Goal: Task Accomplishment & Management: Use online tool/utility

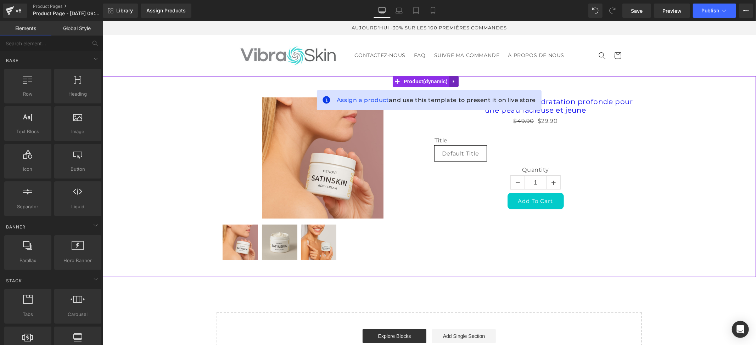
click at [454, 80] on icon at bounding box center [453, 81] width 5 height 5
click at [456, 80] on icon at bounding box center [458, 81] width 5 height 5
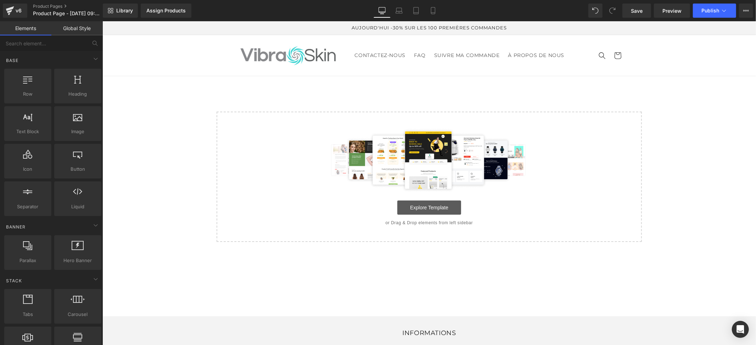
click at [435, 205] on link "Explore Template" at bounding box center [429, 207] width 64 height 14
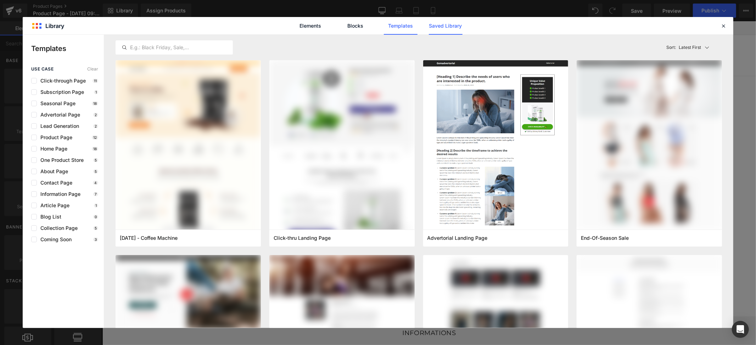
click at [446, 24] on link "Saved Library" at bounding box center [446, 26] width 34 height 18
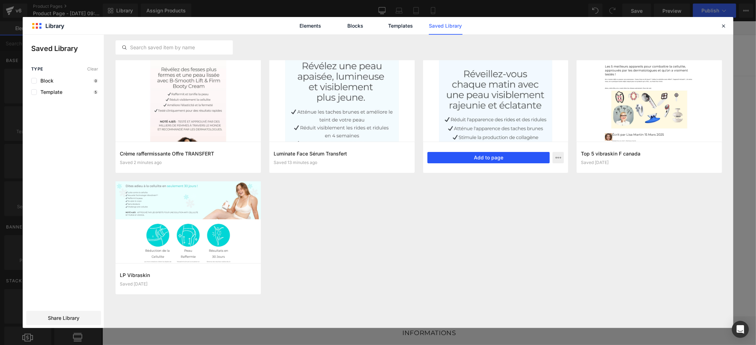
click at [495, 158] on button "Add to page" at bounding box center [488, 157] width 123 height 11
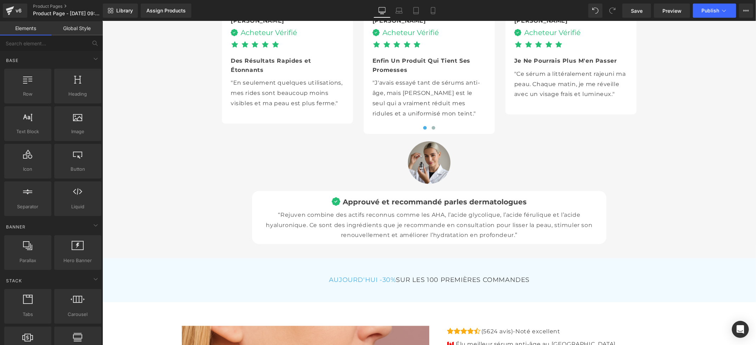
scroll to position [2457, 0]
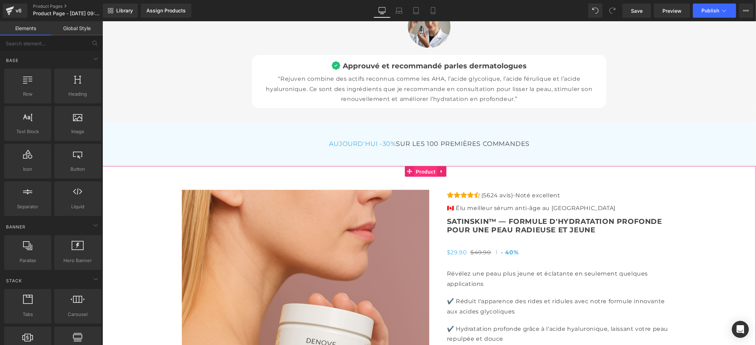
click at [426, 168] on span "Product" at bounding box center [425, 171] width 23 height 11
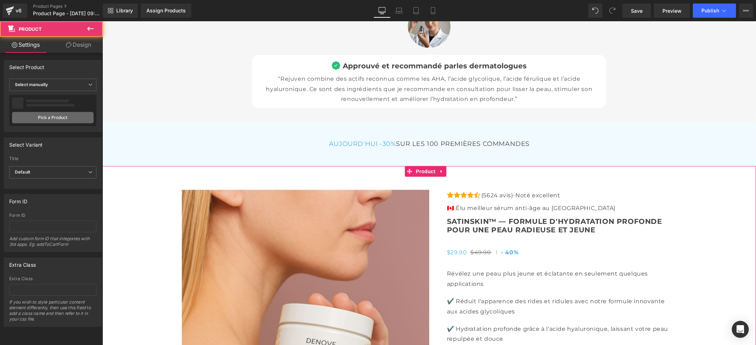
click at [73, 118] on link "Pick a Product" at bounding box center [52, 117] width 81 height 11
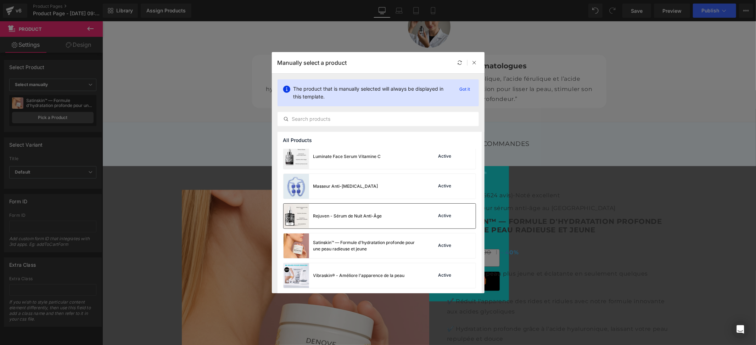
scroll to position [95, 0]
click at [324, 215] on div "Rejuven - Sérum de Nuit Anti-Âge" at bounding box center [347, 215] width 69 height 6
click at [158, 10] on div "Assign Products" at bounding box center [165, 11] width 39 height 6
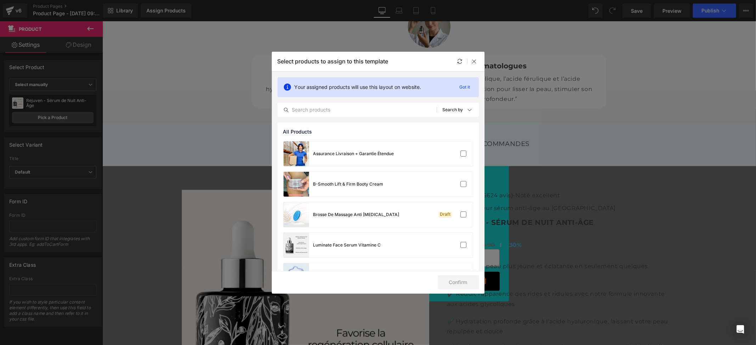
scroll to position [118, 0]
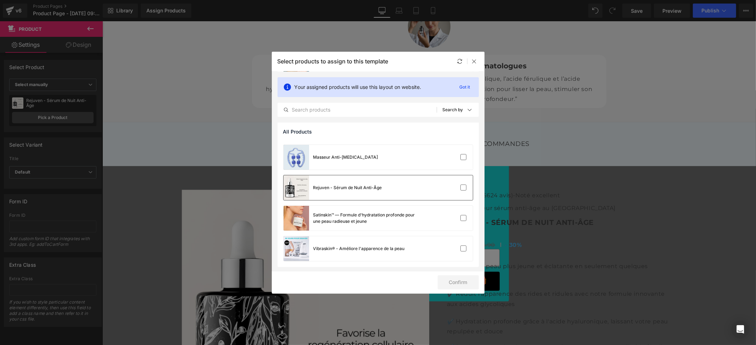
click at [397, 182] on div "Rejuven - Sérum de Nuit Anti-Âge" at bounding box center [377, 187] width 189 height 25
click at [447, 284] on button "Confirm" at bounding box center [458, 282] width 41 height 14
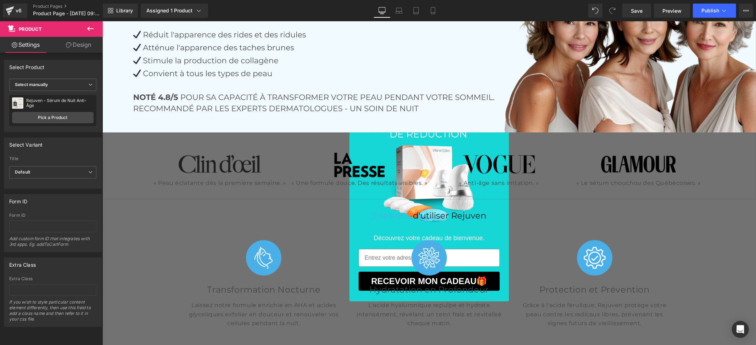
scroll to position [0, 0]
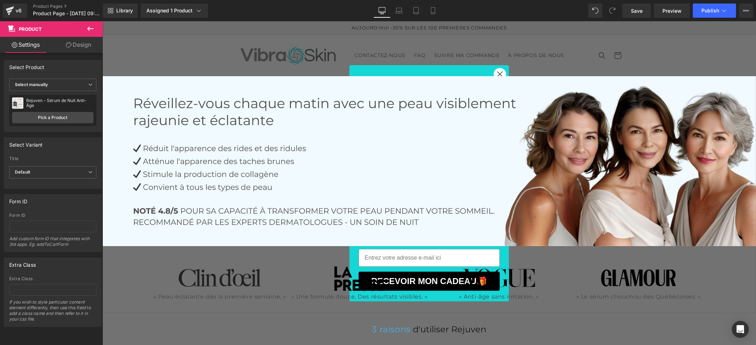
click at [84, 26] on button at bounding box center [90, 29] width 25 height 16
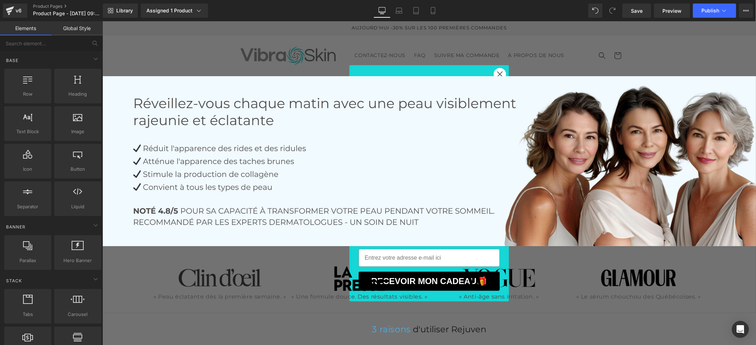
click at [70, 29] on link "Global Style" at bounding box center [76, 28] width 51 height 14
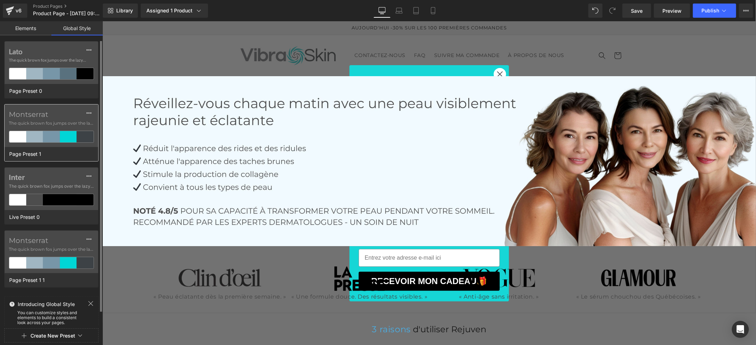
scroll to position [15, 0]
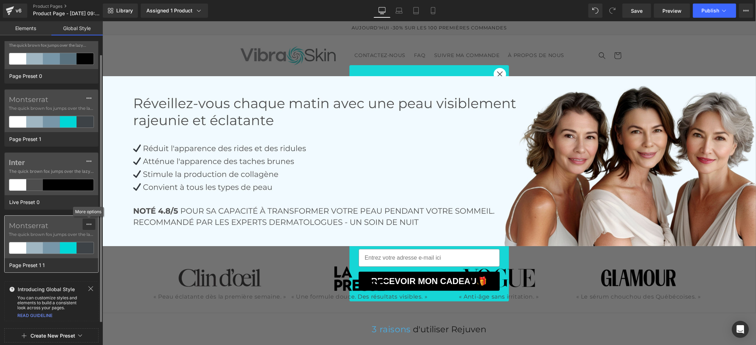
click at [84, 226] on button at bounding box center [89, 224] width 13 height 11
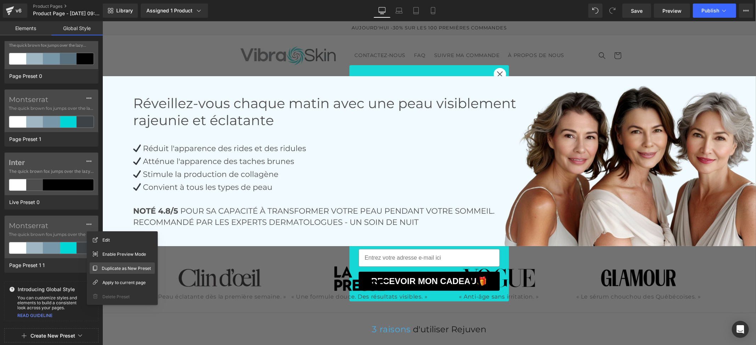
drag, startPoint x: 110, startPoint y: 271, endPoint x: 0, endPoint y: 251, distance: 111.3
click at [110, 271] on span "Duplicate as New Preset" at bounding box center [126, 268] width 49 height 7
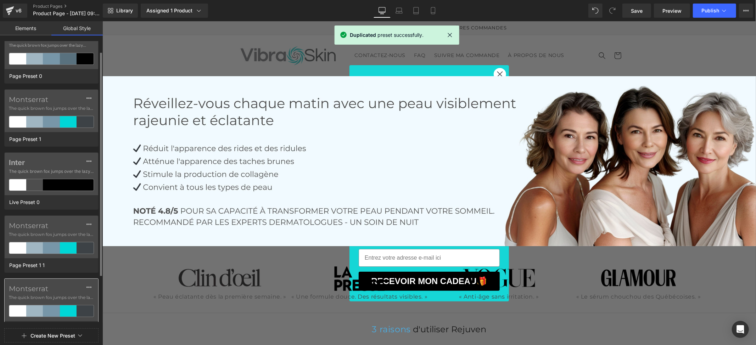
scroll to position [79, 0]
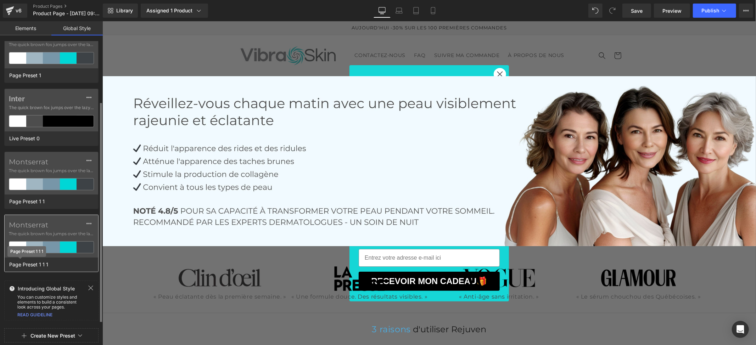
click at [34, 266] on span "Page Preset 1 1 1" at bounding box center [28, 264] width 43 height 9
drag, startPoint x: 57, startPoint y: 265, endPoint x: 0, endPoint y: 263, distance: 56.7
click at [0, 263] on div "Montserrat The quick brown fox jumps over the lazy... Page Preset 1 1 1" at bounding box center [51, 243] width 103 height 57
type input "Produits Sup"
click at [40, 223] on div "Lato The quick brown fox jumps over the lazy... Page Preset 0 Montserrat The qu…" at bounding box center [51, 204] width 103 height 327
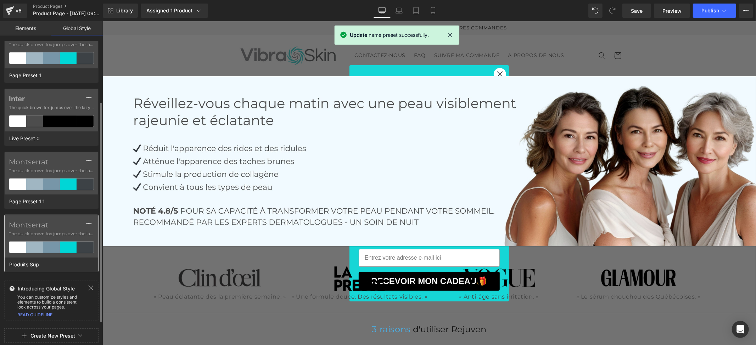
click at [50, 229] on label "Montserrat" at bounding box center [51, 225] width 85 height 9
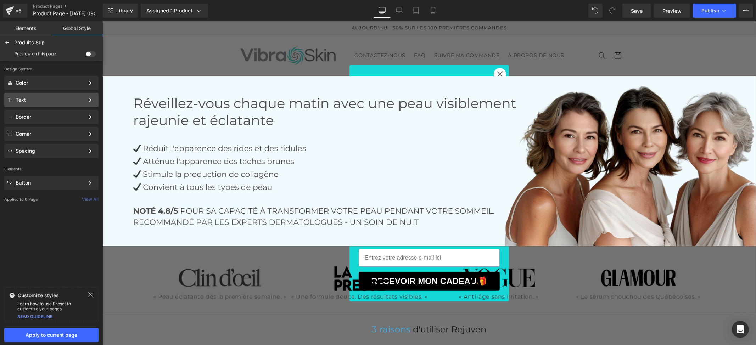
click at [48, 110] on div "Text Color Style Define a color palette and apply it to your pages 1 of 3 Next" at bounding box center [51, 117] width 94 height 14
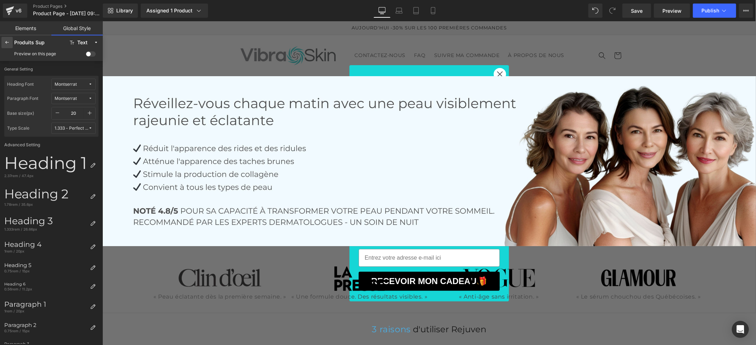
click at [7, 44] on icon at bounding box center [7, 43] width 6 height 6
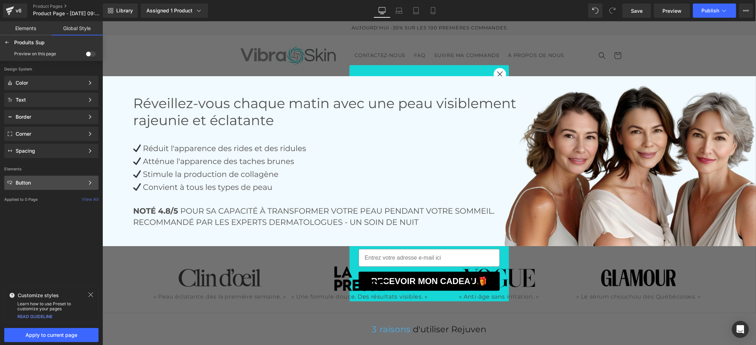
click at [50, 107] on div "Button Color Style Define a color palette and apply it to your pages 1 of 3 Next" at bounding box center [51, 100] width 94 height 14
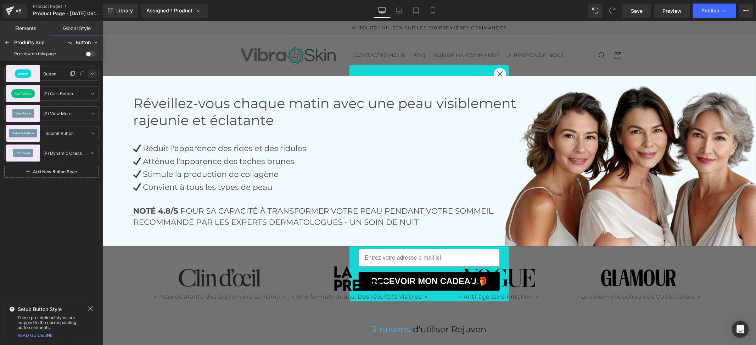
click at [93, 74] on icon at bounding box center [93, 74] width 6 height 6
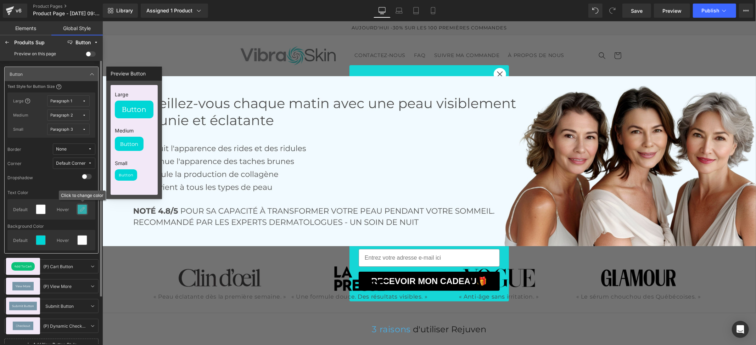
click at [81, 209] on icon at bounding box center [82, 210] width 6 height 6
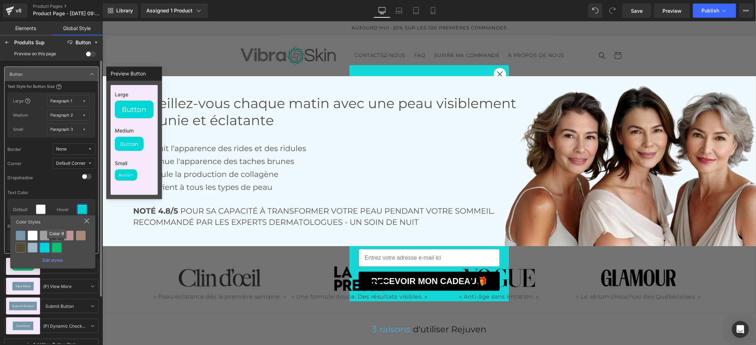
click at [56, 248] on div at bounding box center [57, 248] width 10 height 10
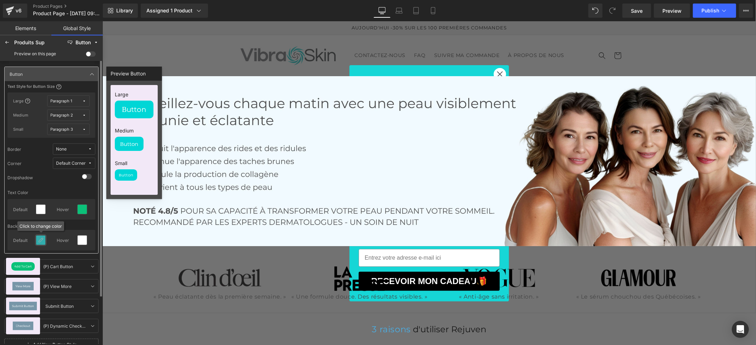
click at [39, 240] on icon at bounding box center [41, 240] width 6 height 6
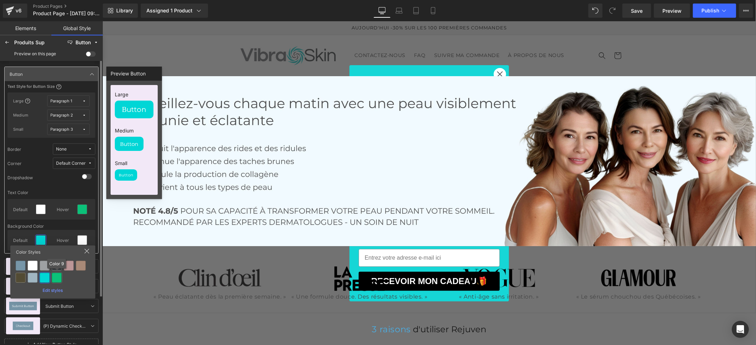
click at [54, 279] on div at bounding box center [57, 278] width 10 height 10
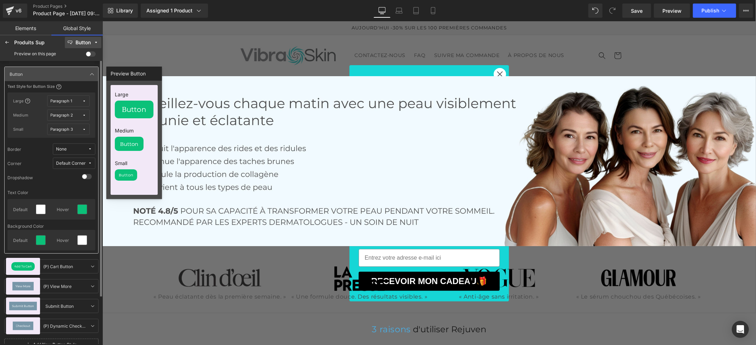
click at [65, 47] on button "Button" at bounding box center [83, 42] width 36 height 11
click at [79, 44] on div "Button" at bounding box center [82, 42] width 15 height 5
click at [86, 51] on label at bounding box center [91, 53] width 10 height 5
click at [86, 55] on input "checkbox" at bounding box center [86, 55] width 0 height 0
click at [89, 54] on span at bounding box center [91, 53] width 10 height 5
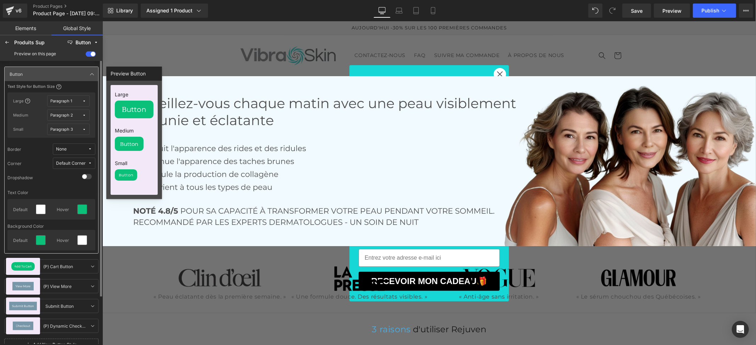
click at [86, 55] on input "checkbox" at bounding box center [86, 55] width 0 height 0
click at [91, 74] on icon at bounding box center [92, 74] width 6 height 6
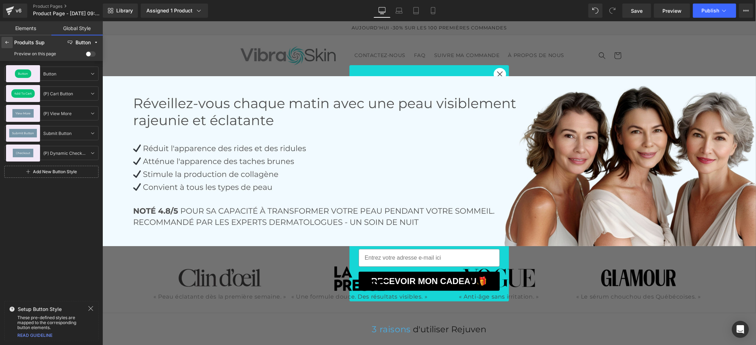
click at [9, 43] on icon at bounding box center [7, 43] width 6 height 6
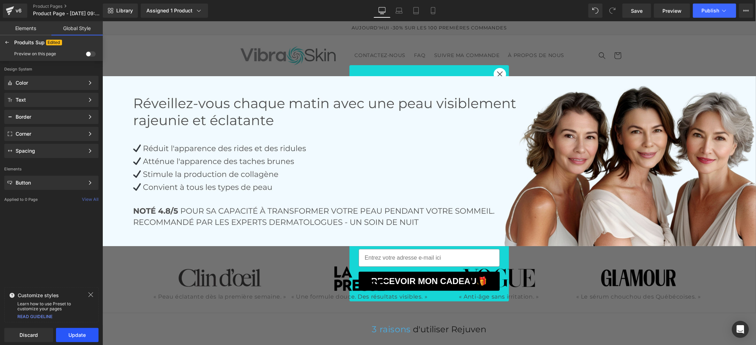
click at [77, 337] on button "Update" at bounding box center [77, 335] width 43 height 14
click at [74, 337] on span "Apply to current page" at bounding box center [52, 335] width 86 height 6
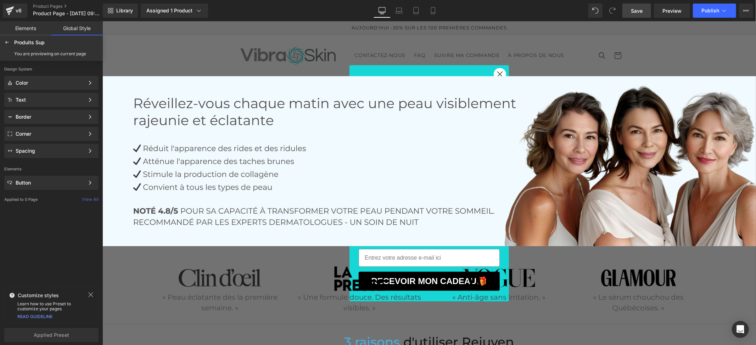
click at [630, 9] on link "Save" at bounding box center [636, 11] width 29 height 14
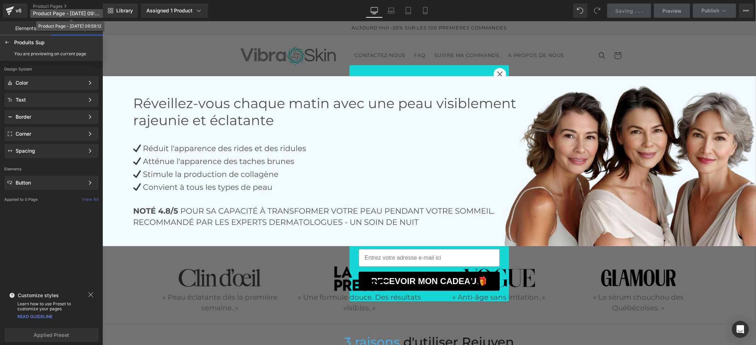
click at [54, 9] on p "Product Page - Aug 19, 09:59:12" at bounding box center [70, 13] width 81 height 9
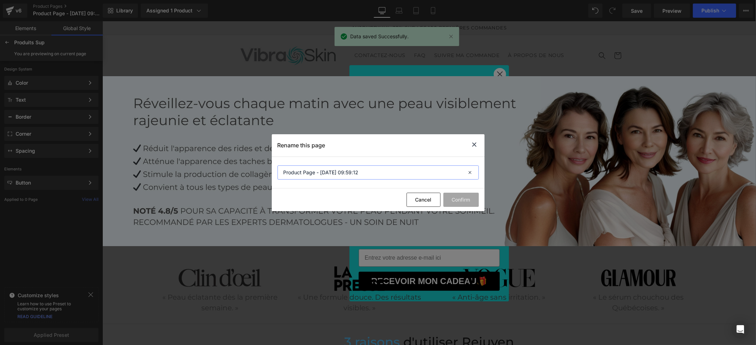
drag, startPoint x: 365, startPoint y: 173, endPoint x: 278, endPoint y: 177, distance: 86.6
click at [278, 177] on input "Product Page - Aug 19, 09:59:12" at bounding box center [377, 172] width 201 height 14
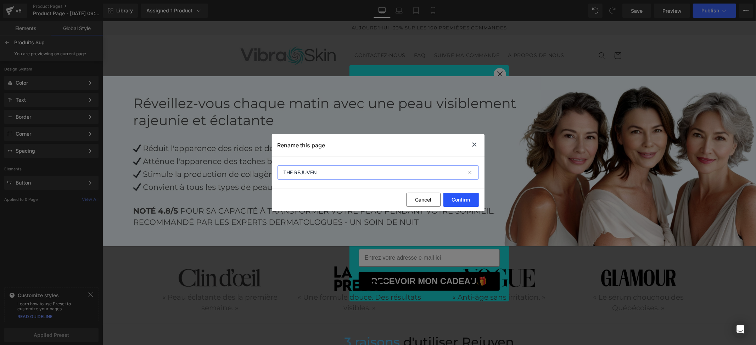
type input "THE REJUVEN"
click at [464, 199] on button "Confirm" at bounding box center [460, 200] width 35 height 14
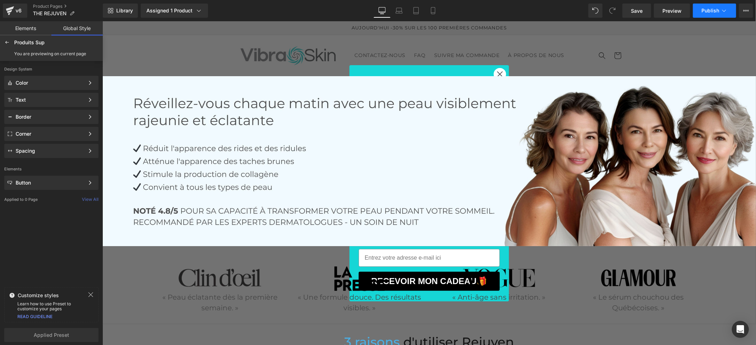
click at [709, 8] on span "Publish" at bounding box center [710, 11] width 18 height 6
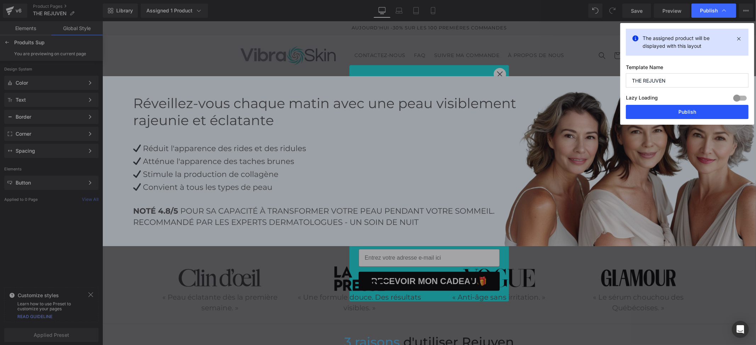
drag, startPoint x: 693, startPoint y: 113, endPoint x: 591, endPoint y: 91, distance: 104.5
click at [693, 113] on button "Publish" at bounding box center [687, 112] width 123 height 14
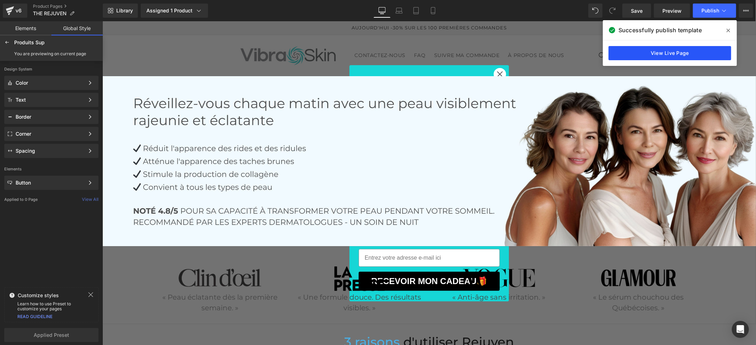
click at [663, 56] on link "View Live Page" at bounding box center [669, 53] width 123 height 14
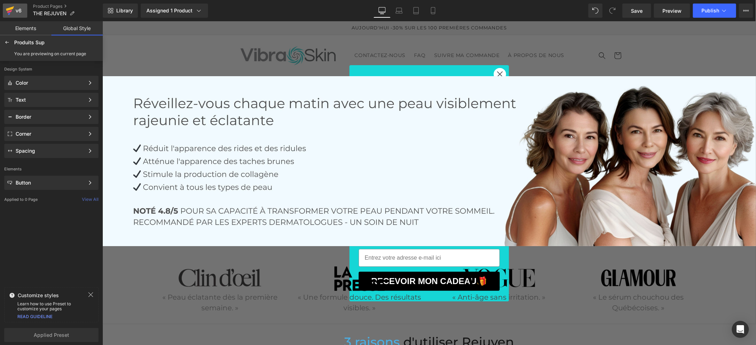
click at [15, 9] on div "v6" at bounding box center [18, 10] width 9 height 9
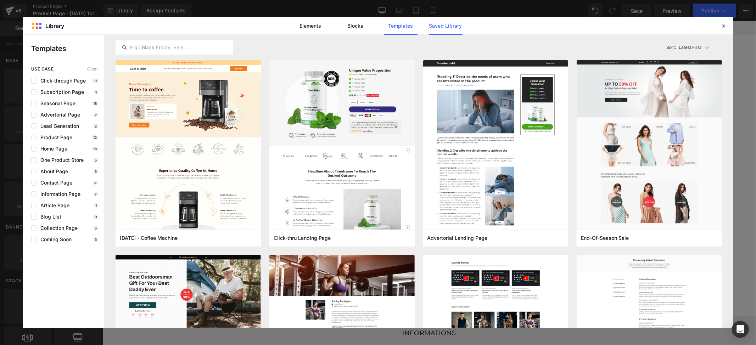
click at [454, 26] on link "Saved Library" at bounding box center [446, 26] width 34 height 18
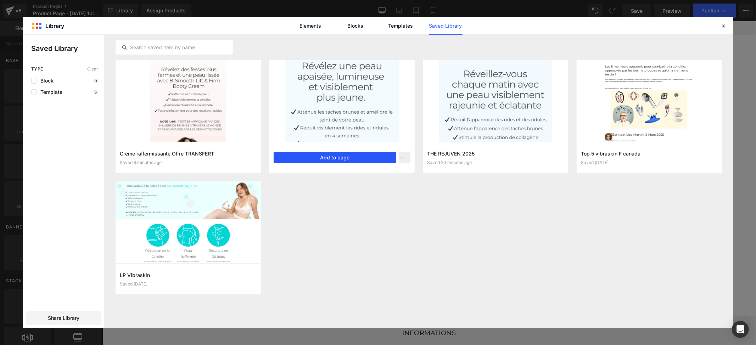
drag, startPoint x: 350, startPoint y: 158, endPoint x: 282, endPoint y: 249, distance: 114.2
click at [350, 158] on button "Add to page" at bounding box center [335, 157] width 123 height 11
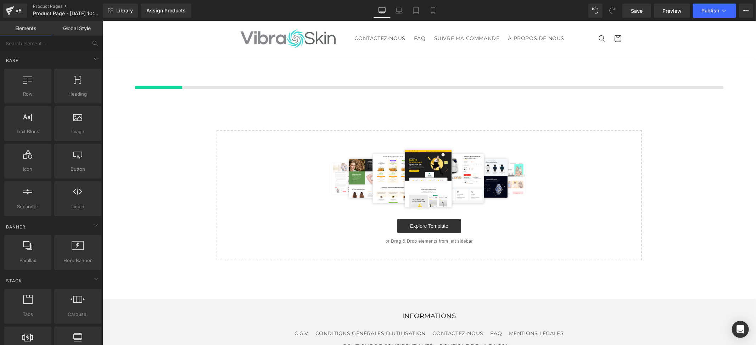
scroll to position [20, 0]
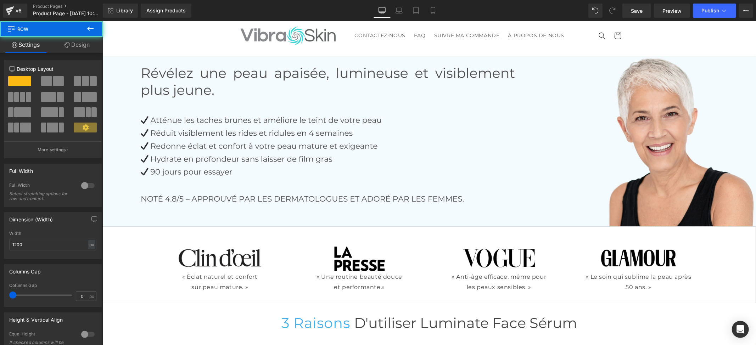
click at [516, 197] on img at bounding box center [428, 141] width 653 height 170
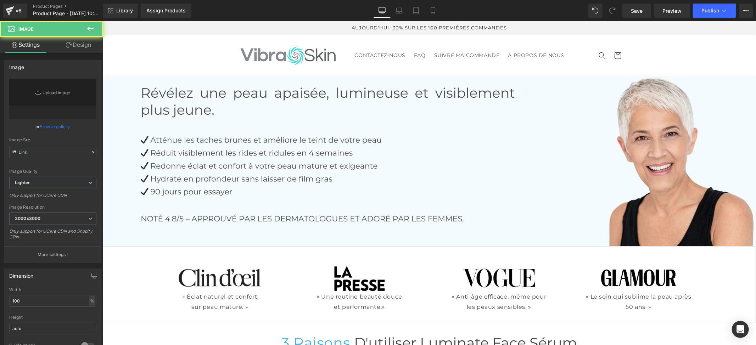
type input "[URL][DOMAIN_NAME]"
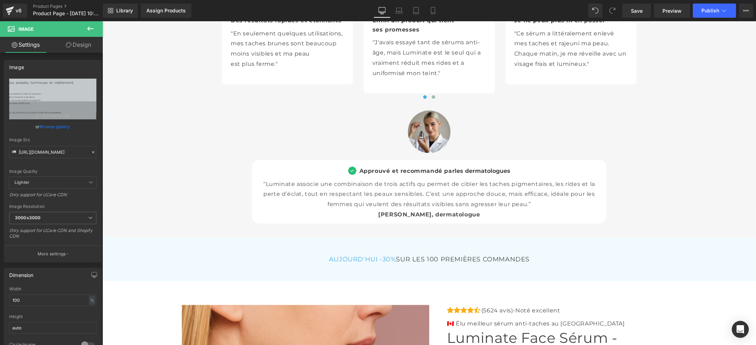
scroll to position [2315, 0]
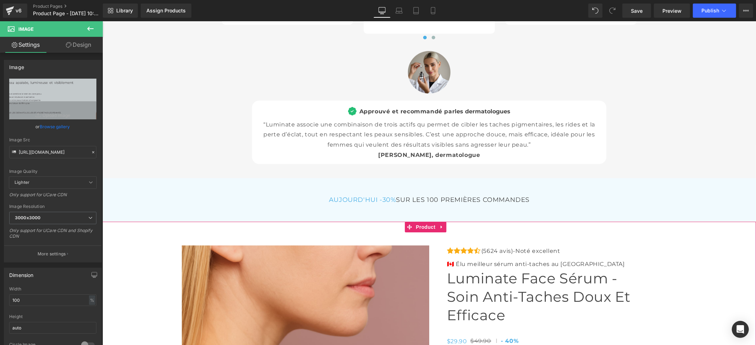
click at [424, 232] on span "Product" at bounding box center [425, 226] width 23 height 11
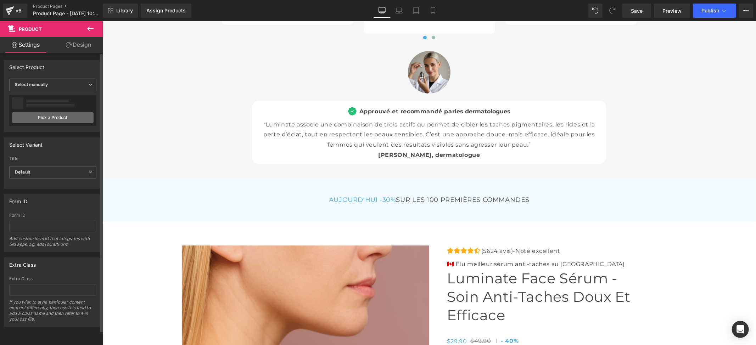
click at [50, 118] on link "Pick a Product" at bounding box center [52, 117] width 81 height 11
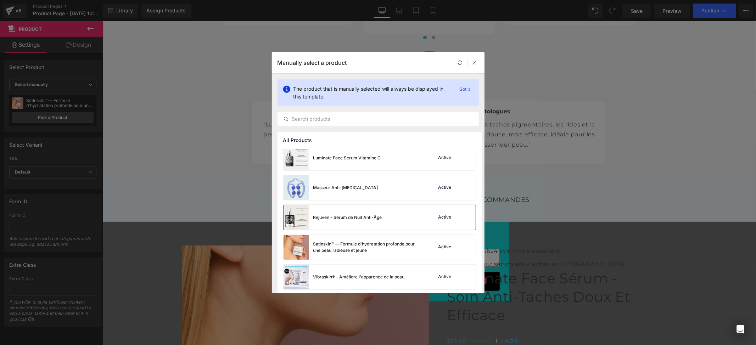
scroll to position [95, 0]
click at [341, 161] on div "Luminate Face Serum Vitamine C" at bounding box center [331, 156] width 97 height 25
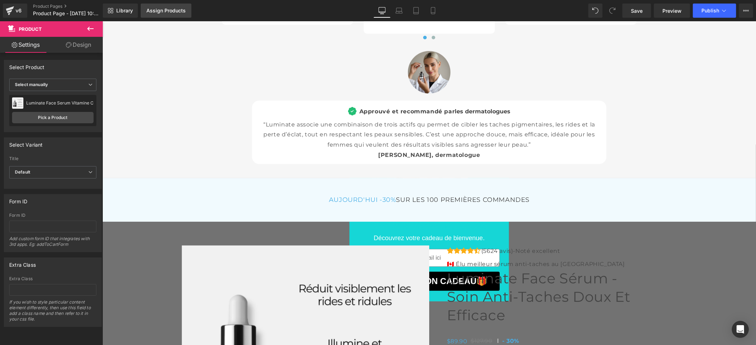
click at [167, 10] on div "Assign Products" at bounding box center [165, 11] width 39 height 6
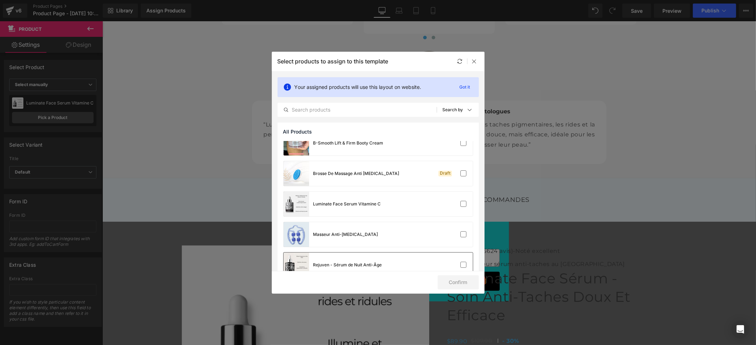
scroll to position [24, 0]
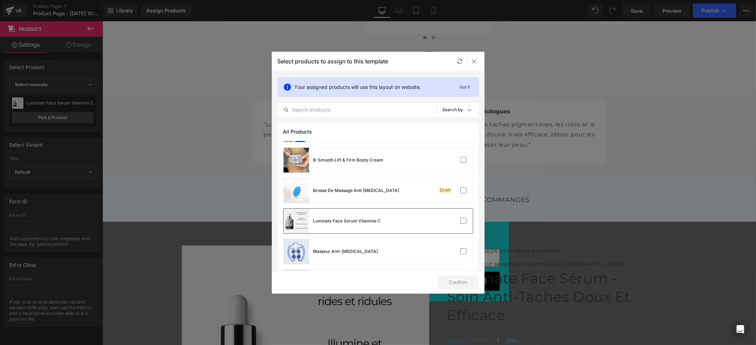
click at [342, 220] on div "Luminate Face Serum Vitamine C" at bounding box center [347, 221] width 68 height 6
click at [455, 281] on button "Confirm" at bounding box center [458, 282] width 41 height 14
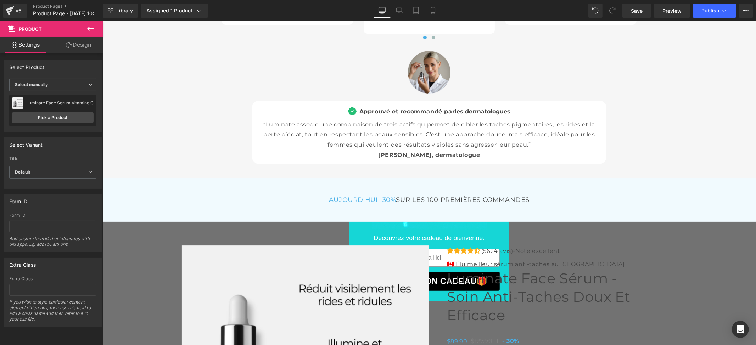
click at [89, 29] on icon at bounding box center [90, 29] width 6 height 4
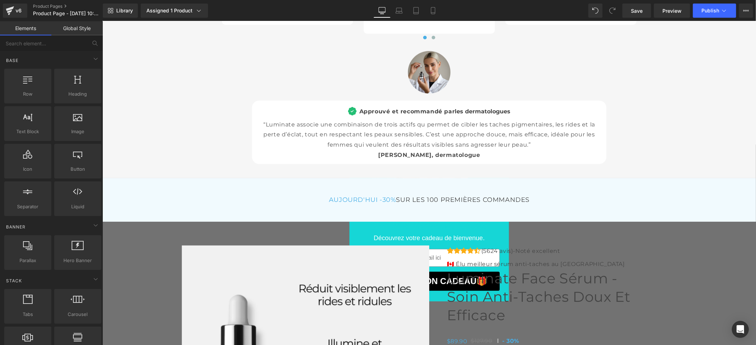
click at [67, 29] on link "Global Style" at bounding box center [76, 28] width 51 height 14
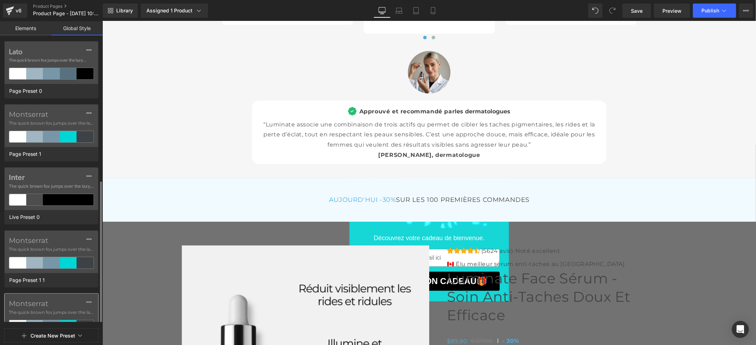
scroll to position [79, 0]
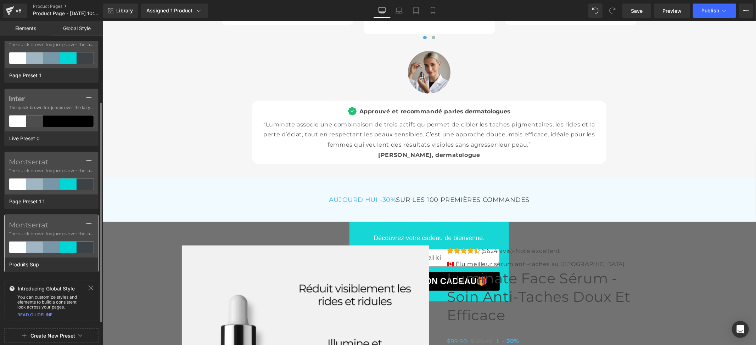
click at [65, 225] on label "Montserrat" at bounding box center [51, 225] width 85 height 9
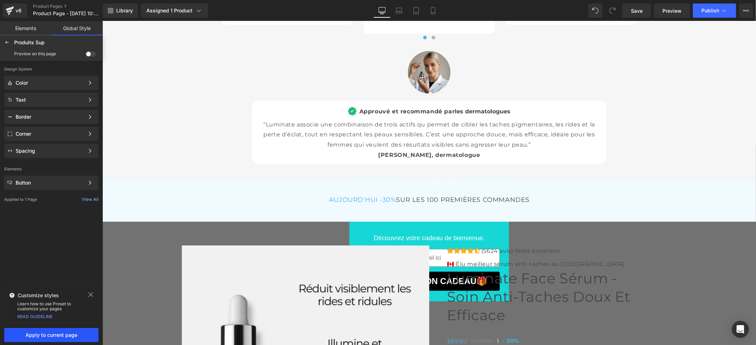
click at [71, 338] on span "Apply to current page" at bounding box center [52, 335] width 86 height 6
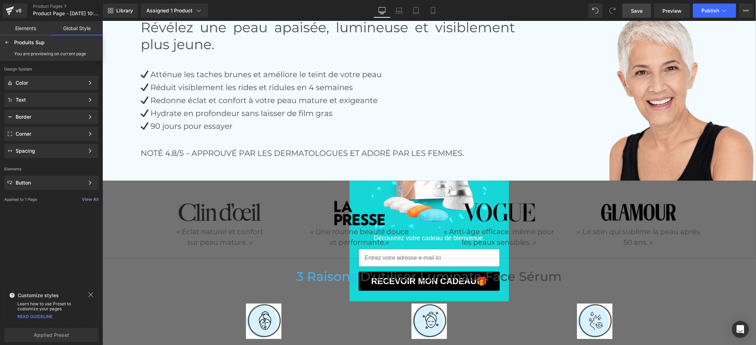
scroll to position [0, 0]
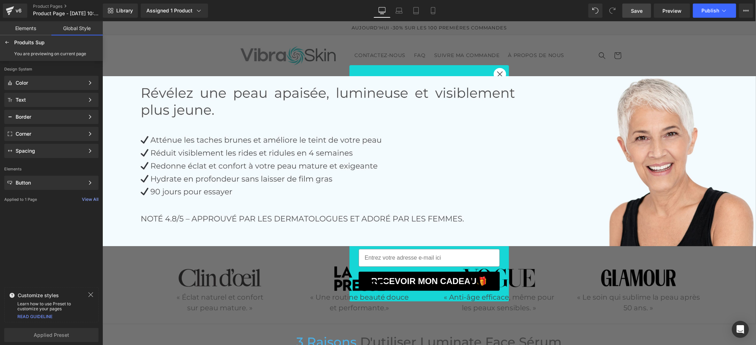
click at [634, 12] on span "Save" at bounding box center [637, 10] width 12 height 7
click at [67, 13] on span "Product Page - [DATE] 10:50:24" at bounding box center [67, 14] width 68 height 6
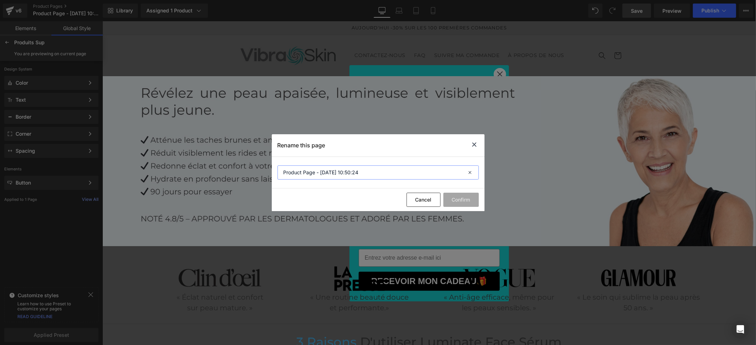
drag, startPoint x: 364, startPoint y: 172, endPoint x: 269, endPoint y: 173, distance: 95.7
click at [269, 173] on div "Rename this page Product Page - [DATE] 10:50:24 Cancel Confirm" at bounding box center [378, 172] width 756 height 345
type input "Luminate Face"
click at [458, 198] on button "Confirm" at bounding box center [460, 200] width 35 height 14
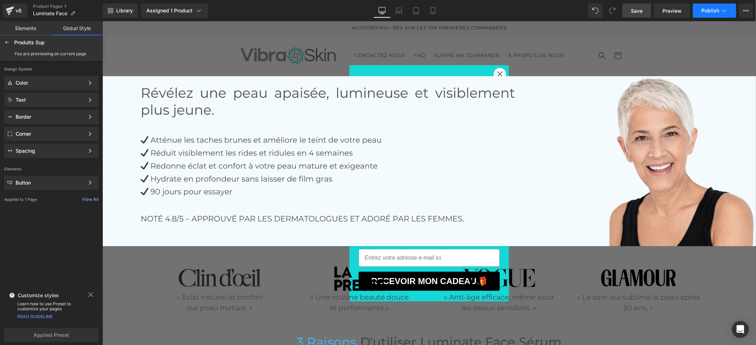
click at [711, 10] on span "Publish" at bounding box center [710, 11] width 18 height 6
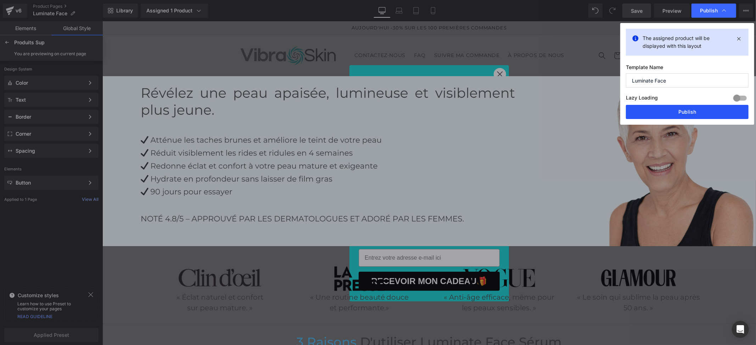
click at [675, 115] on button "Publish" at bounding box center [687, 112] width 123 height 14
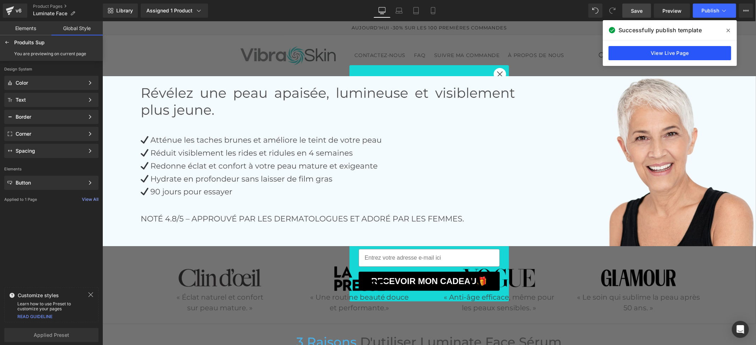
click at [648, 57] on link "View Live Page" at bounding box center [669, 53] width 123 height 14
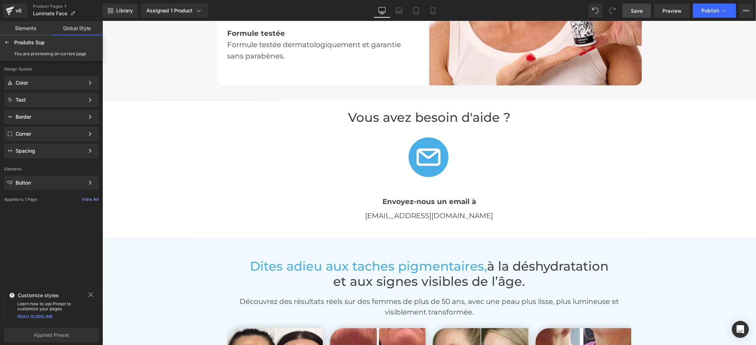
scroll to position [1370, 0]
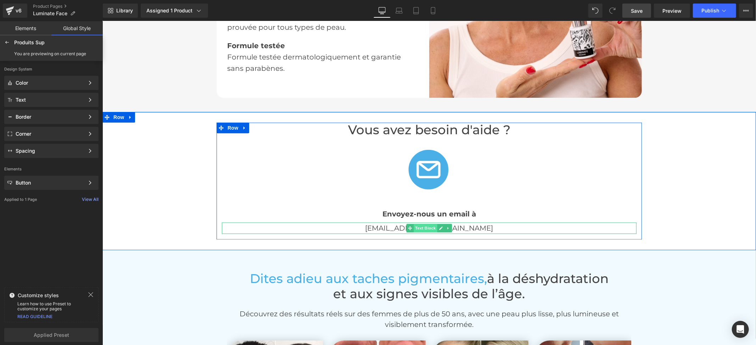
click at [429, 224] on span "Text Block" at bounding box center [424, 228] width 23 height 9
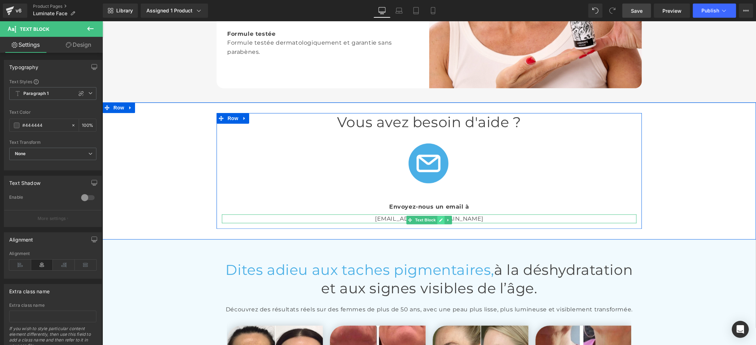
click at [439, 221] on icon at bounding box center [441, 220] width 4 height 4
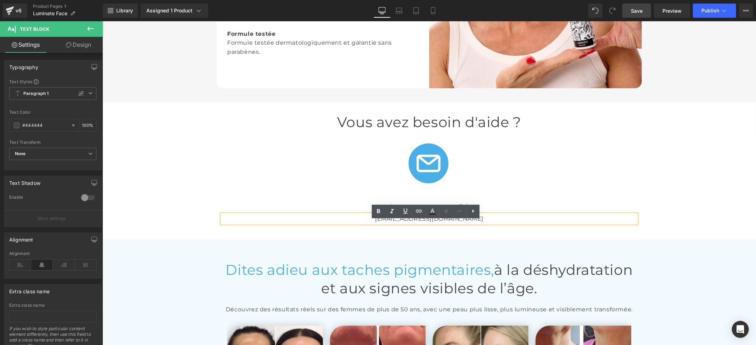
click at [441, 223] on p "[EMAIL_ADDRESS][DOMAIN_NAME]" at bounding box center [428, 218] width 415 height 9
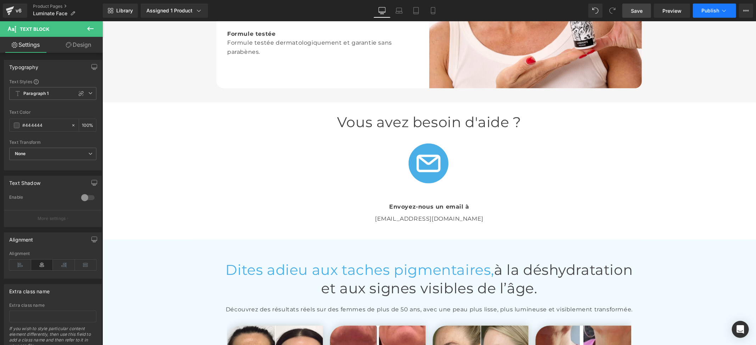
click at [712, 9] on span "Publish" at bounding box center [710, 11] width 18 height 6
click at [638, 7] on span "Save" at bounding box center [637, 10] width 12 height 7
click at [709, 8] on span "Publish" at bounding box center [710, 11] width 18 height 6
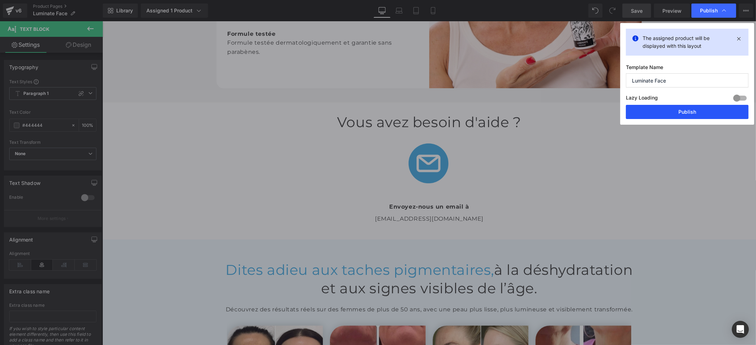
drag, startPoint x: 678, startPoint y: 112, endPoint x: 576, endPoint y: 93, distance: 103.5
click at [678, 112] on button "Publish" at bounding box center [687, 112] width 123 height 14
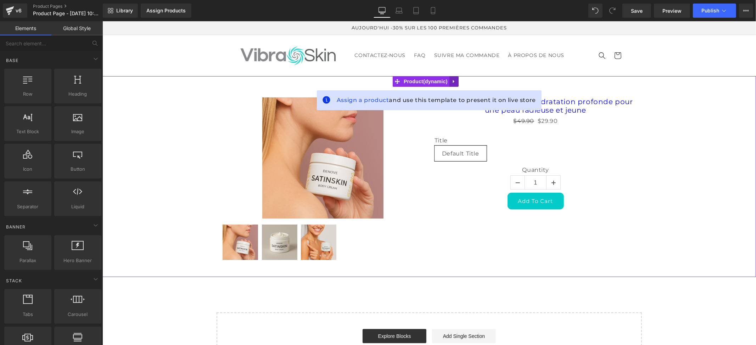
click at [454, 82] on icon at bounding box center [452, 81] width 1 height 3
click at [457, 80] on icon at bounding box center [458, 81] width 5 height 5
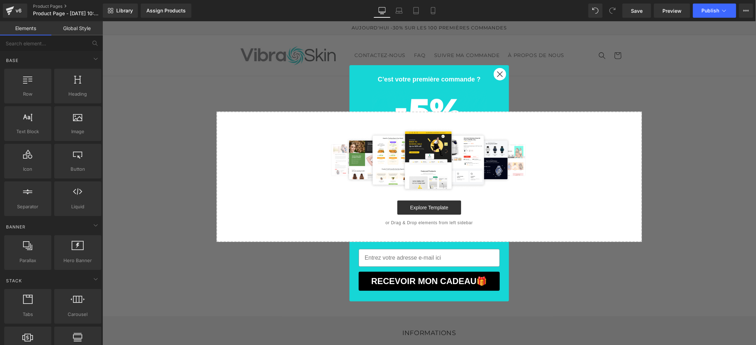
click at [491, 67] on form "C’est votre première commande ? Découvrez votre cadeau de bienvenue. RECEVOIR M…" at bounding box center [428, 183] width 159 height 236
click at [495, 72] on circle "Close dialog" at bounding box center [500, 74] width 12 height 12
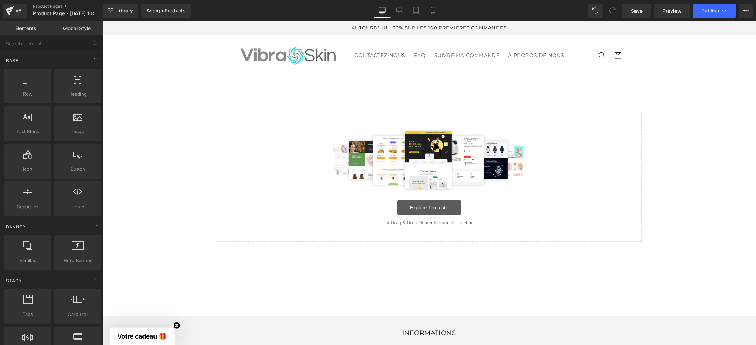
click at [428, 208] on link "Explore Template" at bounding box center [429, 207] width 64 height 14
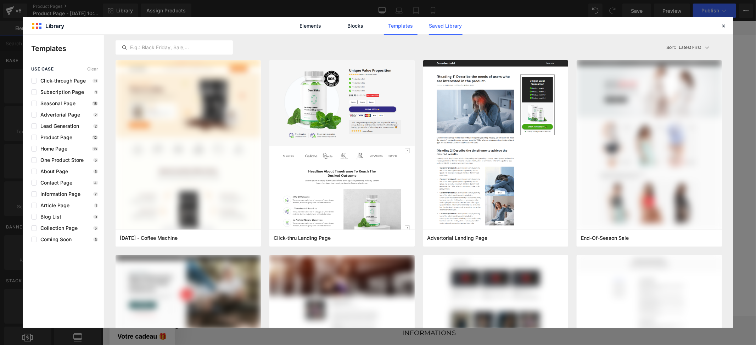
click at [442, 29] on link "Saved Library" at bounding box center [446, 26] width 34 height 18
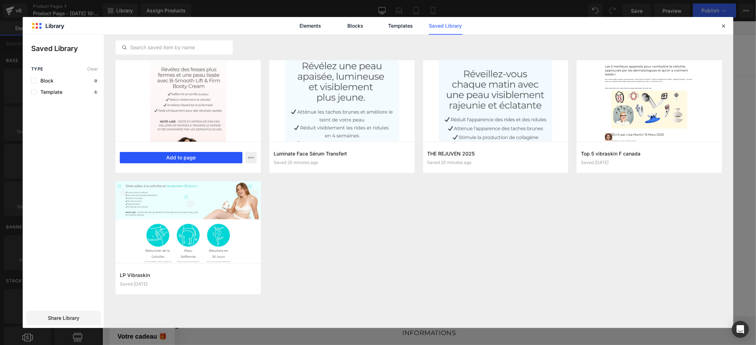
click at [183, 158] on button "Add to page" at bounding box center [181, 157] width 123 height 11
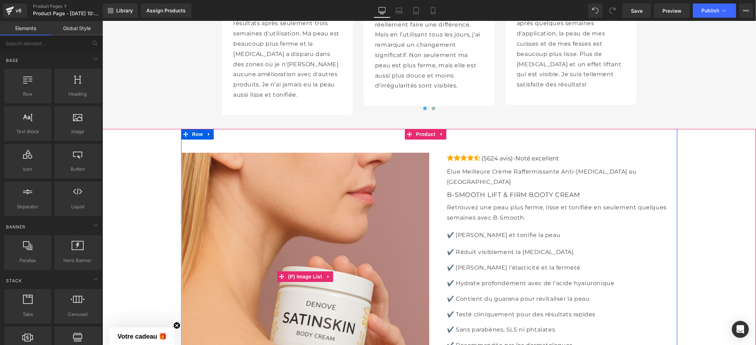
scroll to position [2031, 0]
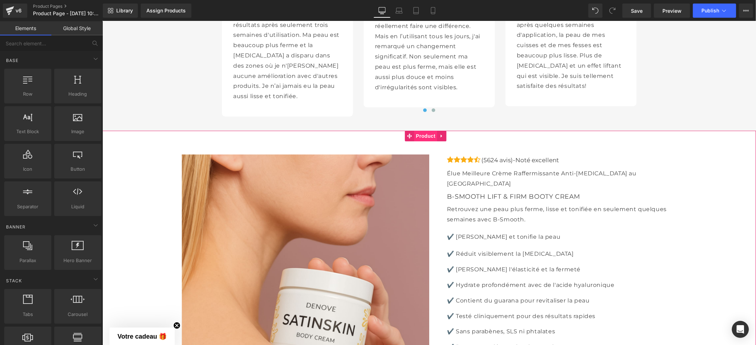
click at [427, 133] on span "Product" at bounding box center [425, 135] width 23 height 11
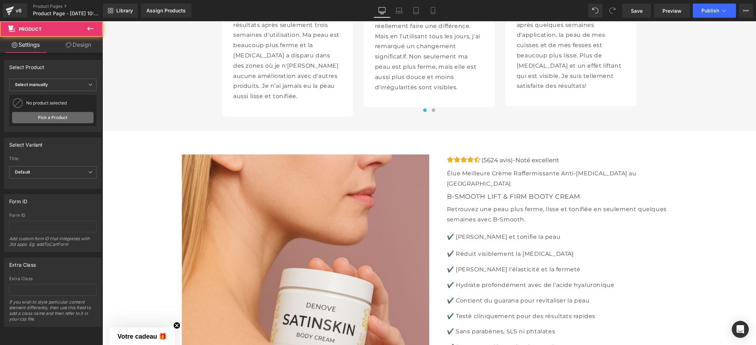
click at [55, 117] on link "Pick a Product" at bounding box center [52, 117] width 81 height 11
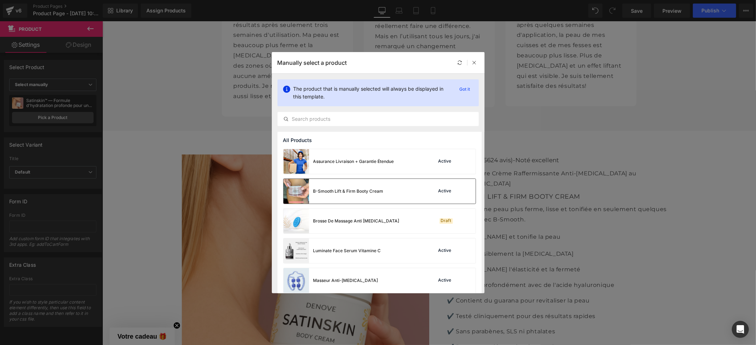
click at [381, 187] on div "B-Smooth Lift & Firm Booty Cream" at bounding box center [333, 191] width 100 height 25
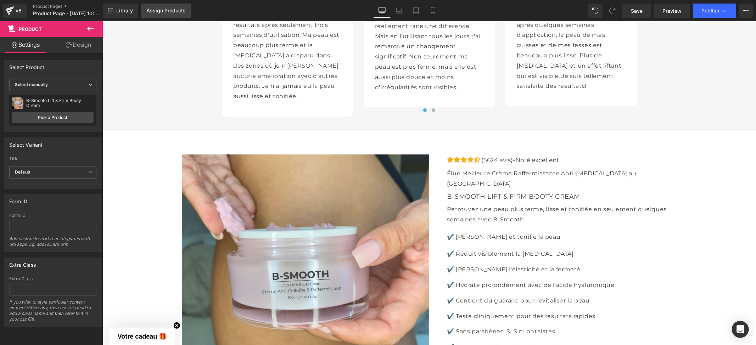
click at [169, 9] on div "Assign Products" at bounding box center [165, 11] width 39 height 6
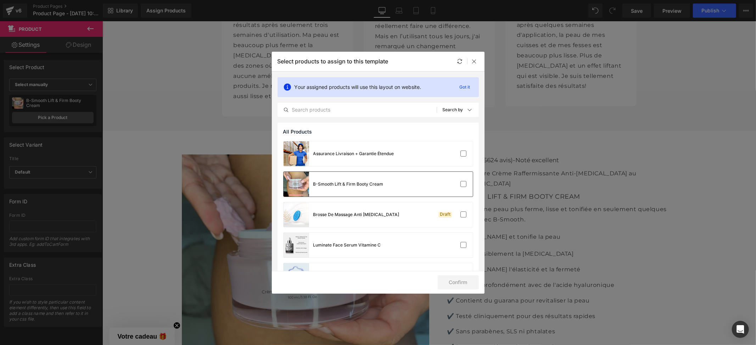
click at [414, 186] on div "B-Smooth Lift & Firm Booty Cream" at bounding box center [377, 184] width 189 height 25
click at [445, 286] on button "Confirm" at bounding box center [458, 282] width 41 height 14
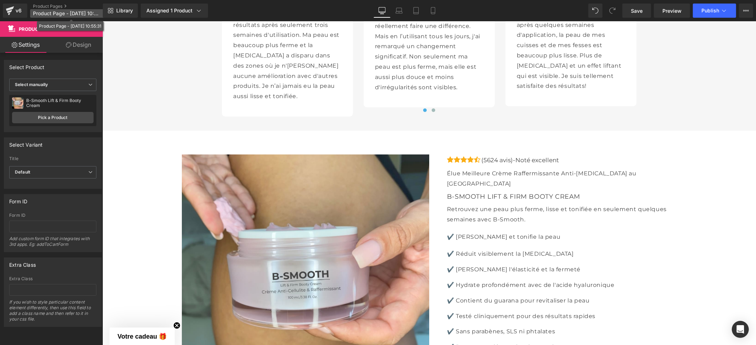
click at [53, 15] on span "Product Page - Aug 19, 10:55:31" at bounding box center [67, 14] width 68 height 6
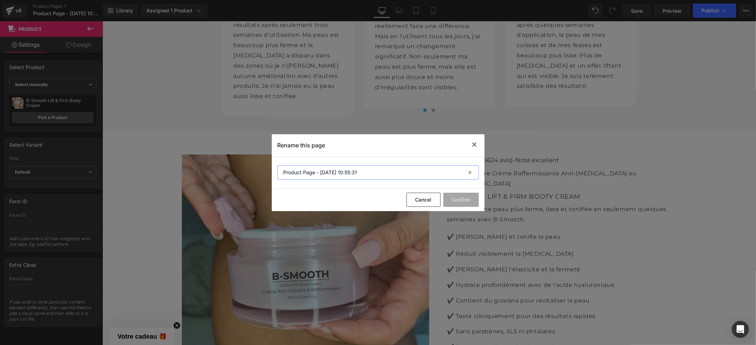
drag, startPoint x: 368, startPoint y: 176, endPoint x: 278, endPoint y: 176, distance: 90.0
click at [278, 176] on input "Product Page - Aug 19, 10:55:31" at bounding box center [377, 172] width 201 height 14
type input "Creme"
click at [456, 198] on button "Confirm" at bounding box center [460, 200] width 35 height 14
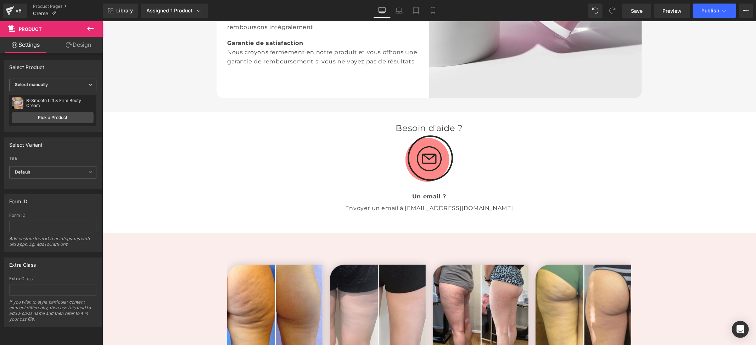
scroll to position [1134, 0]
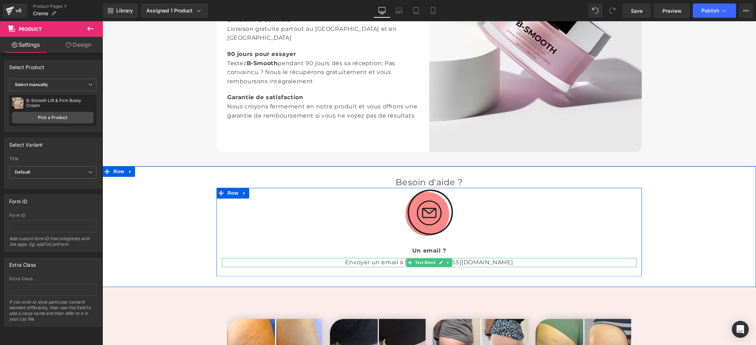
click at [461, 259] on p "Envoyer un email à info@benuvi.com" at bounding box center [428, 262] width 415 height 9
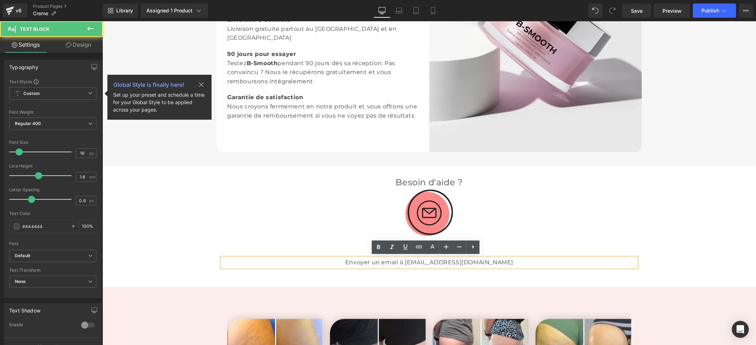
click at [467, 260] on p "Envoyer un email à info@benuvi.com" at bounding box center [428, 262] width 415 height 9
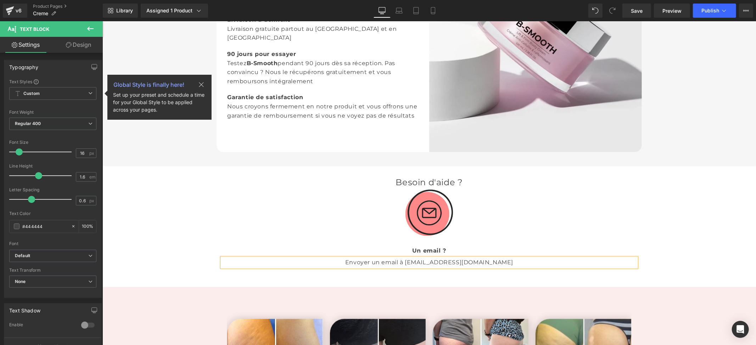
click at [491, 265] on p "Envoyer un email à info@vibraskin.com" at bounding box center [428, 262] width 415 height 9
click at [639, 11] on span "Save" at bounding box center [637, 10] width 12 height 7
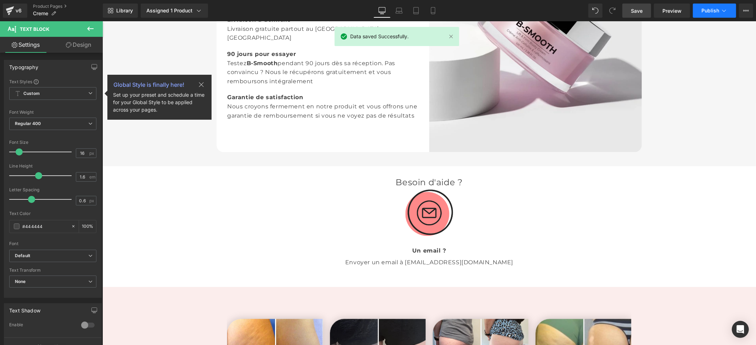
click at [707, 10] on span "Publish" at bounding box center [710, 11] width 18 height 6
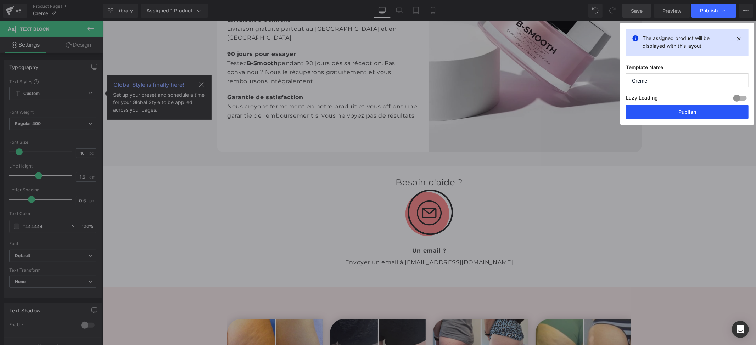
drag, startPoint x: 665, startPoint y: 111, endPoint x: 488, endPoint y: 159, distance: 183.9
click at [665, 111] on button "Publish" at bounding box center [687, 112] width 123 height 14
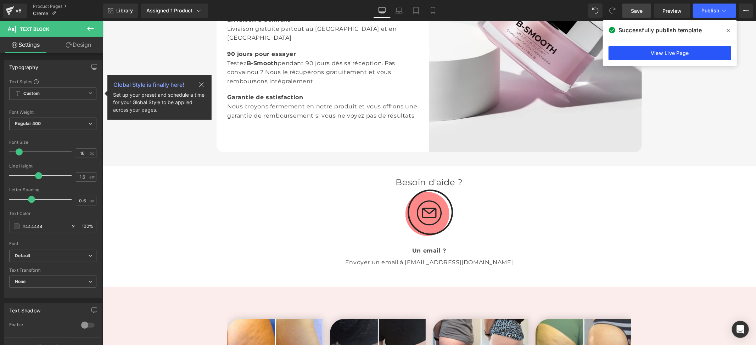
click at [661, 51] on link "View Live Page" at bounding box center [669, 53] width 123 height 14
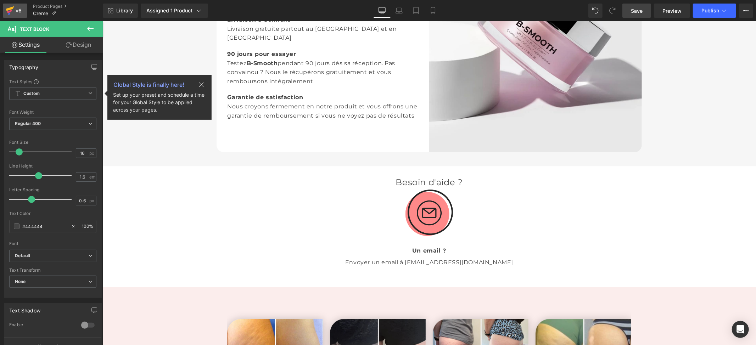
click at [16, 9] on div "v6" at bounding box center [18, 10] width 9 height 9
